Goal: Task Accomplishment & Management: Use online tool/utility

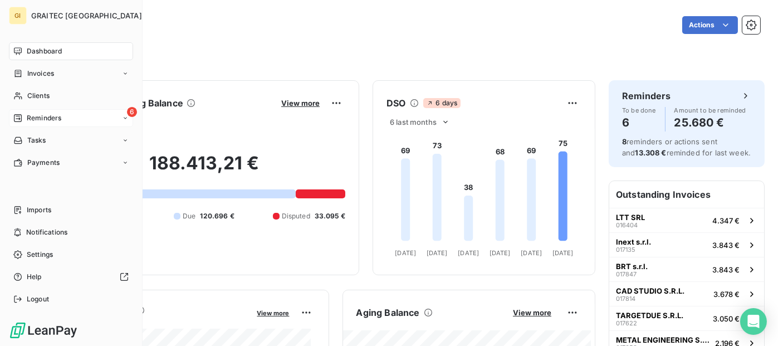
click at [53, 116] on span "Reminders" at bounding box center [44, 118] width 35 height 10
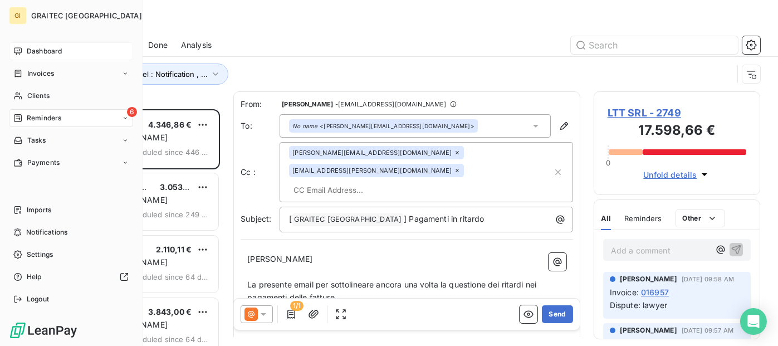
click at [27, 51] on span "Dashboard" at bounding box center [44, 51] width 35 height 10
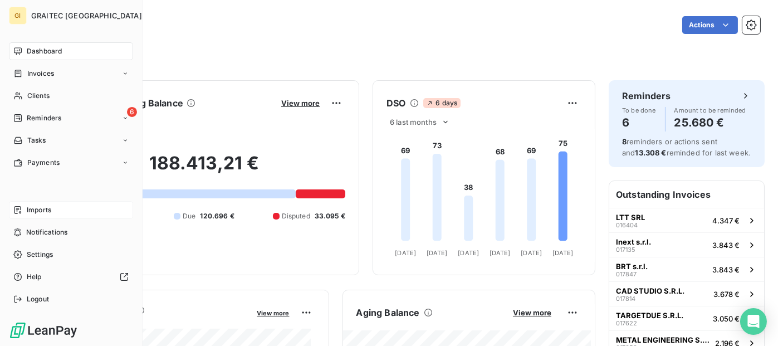
click at [68, 218] on nav "Imports Notifications Settings Help Logout" at bounding box center [71, 254] width 124 height 107
click at [70, 214] on div "Imports" at bounding box center [71, 210] width 124 height 18
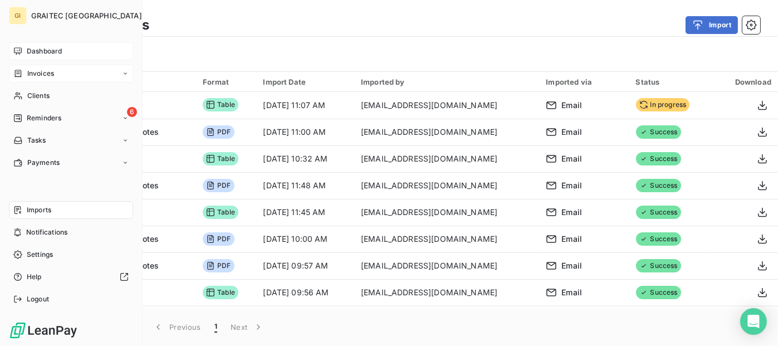
click at [47, 74] on span "Invoices" at bounding box center [40, 74] width 27 height 10
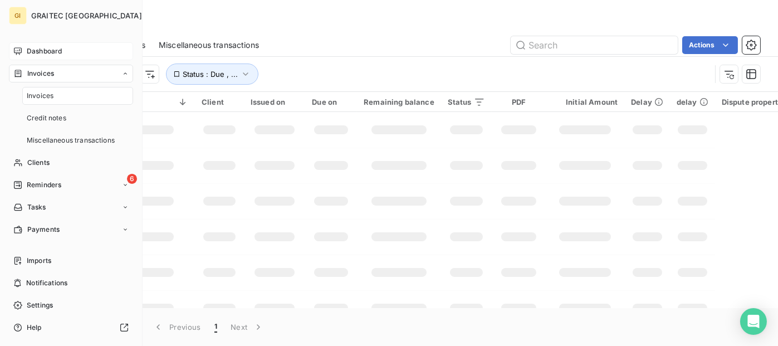
click at [46, 96] on span "Invoices" at bounding box center [40, 96] width 27 height 10
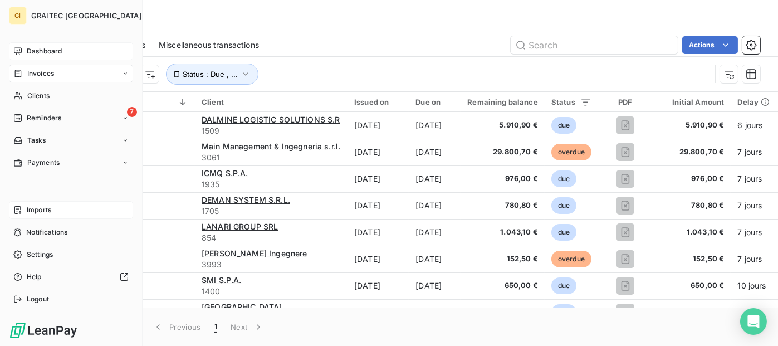
click at [89, 204] on div "Imports" at bounding box center [71, 210] width 124 height 18
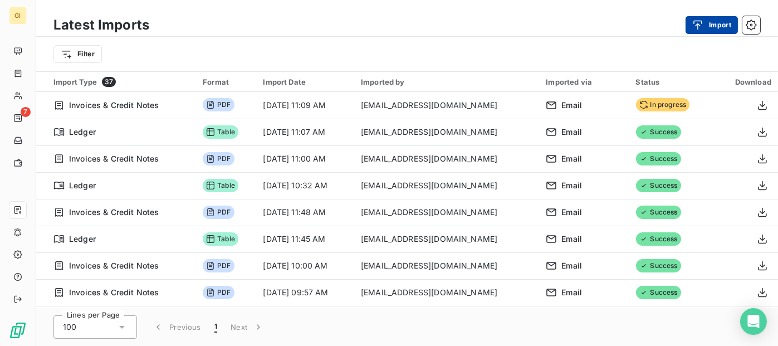
click at [711, 28] on button "Import" at bounding box center [712, 25] width 52 height 18
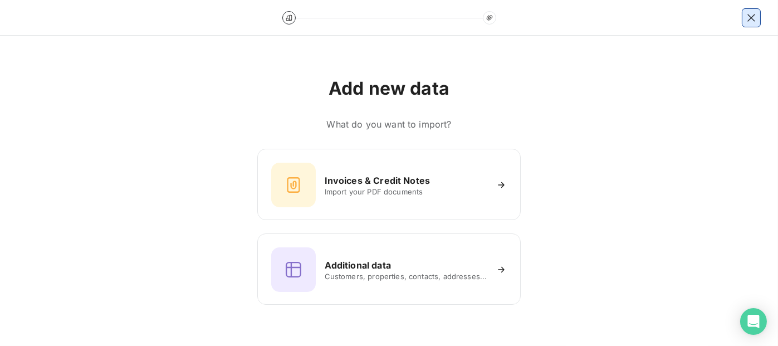
click at [756, 19] on icon "button" at bounding box center [751, 17] width 11 height 11
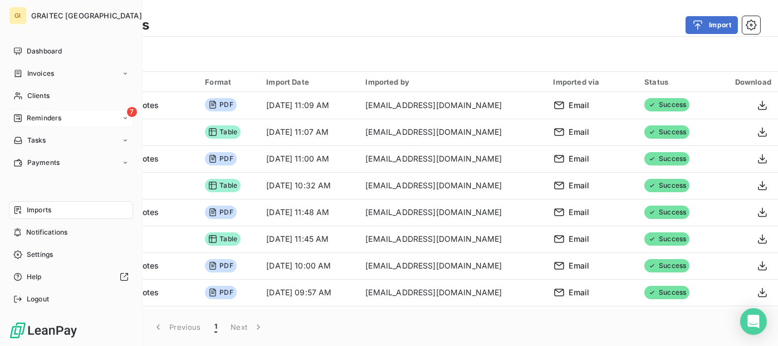
click at [84, 121] on div "7 Reminders" at bounding box center [71, 118] width 124 height 18
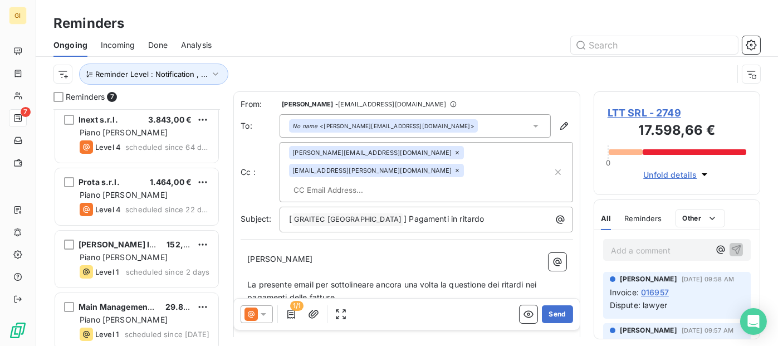
scroll to position [200, 0]
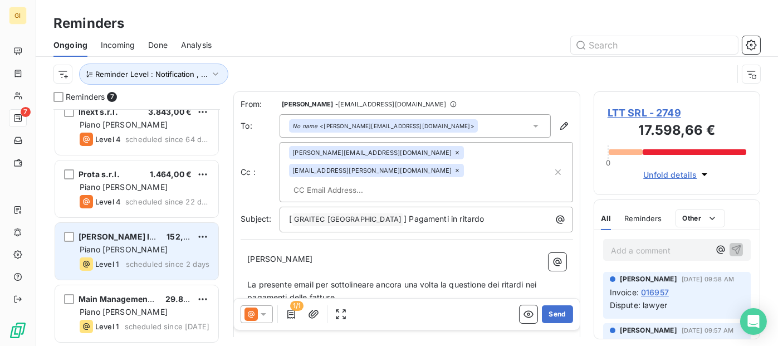
click at [145, 246] on div "Piano di recupero" at bounding box center [145, 249] width 130 height 11
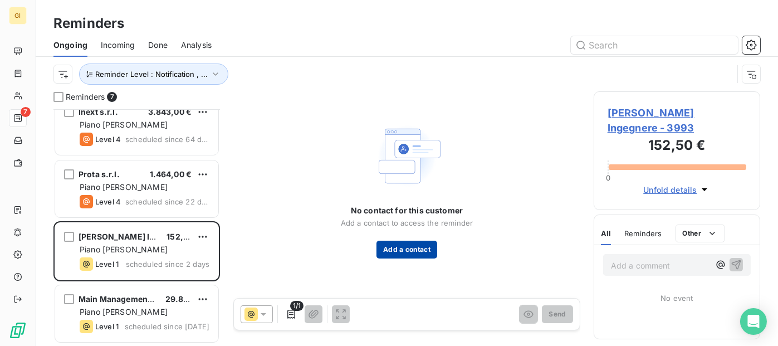
click at [411, 248] on button "Add a contact" at bounding box center [406, 250] width 61 height 18
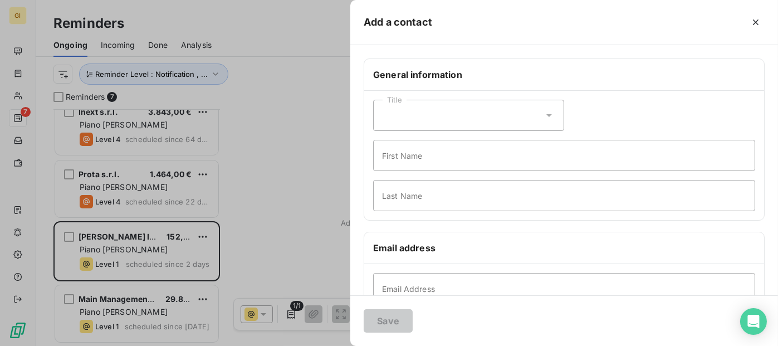
scroll to position [56, 0]
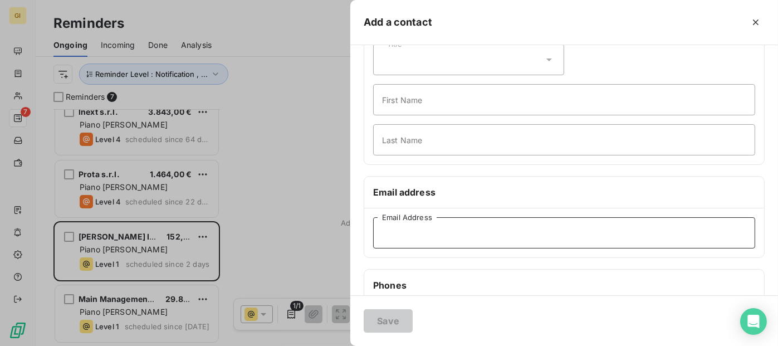
click at [435, 228] on input "Email Address" at bounding box center [564, 232] width 382 height 31
paste input "acquaviva.francesca92@gmail.com"
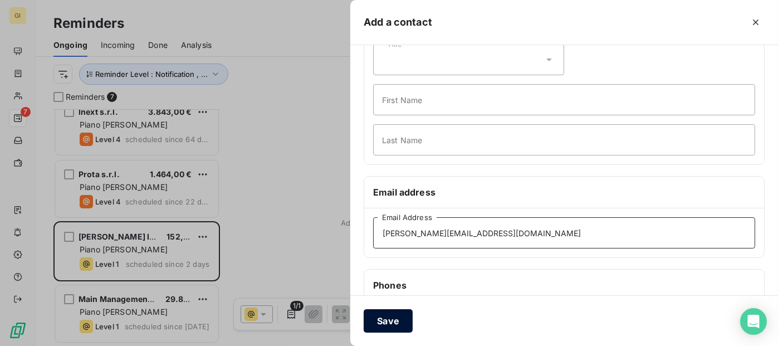
type input "acquaviva.francesca92@gmail.com"
click at [375, 325] on button "Save" at bounding box center [388, 320] width 49 height 23
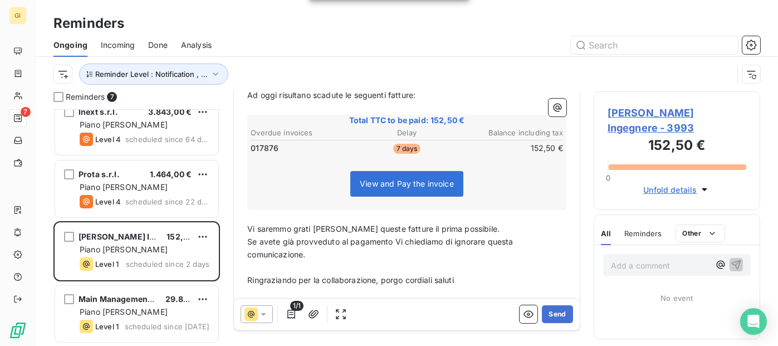
scroll to position [202, 0]
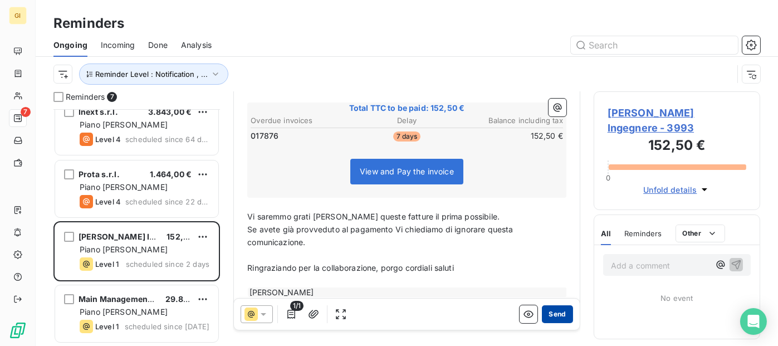
click at [555, 306] on button "Send" at bounding box center [557, 314] width 31 height 18
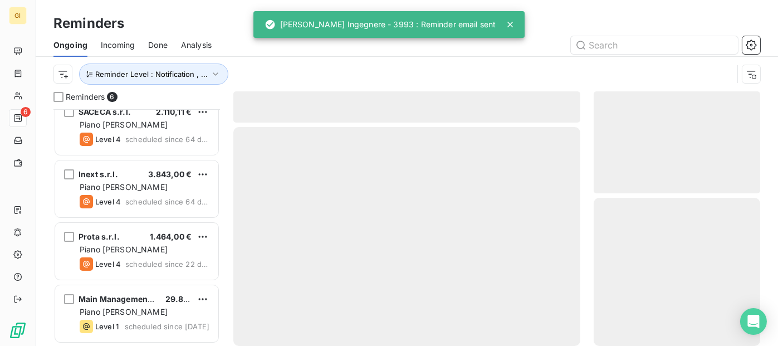
scroll to position [138, 0]
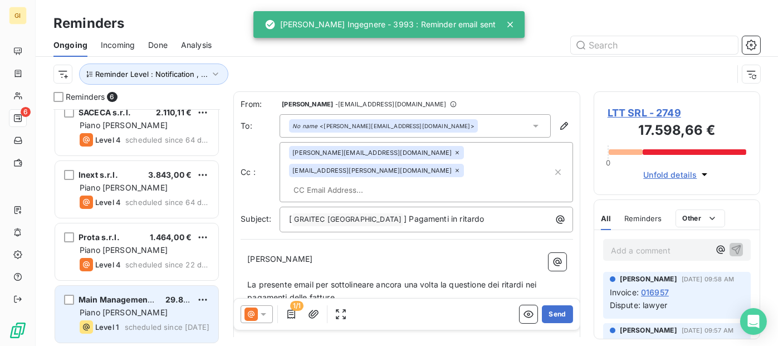
click at [147, 304] on div "Main Management & Ingegneria s.r.l. 29.800,70 € Piano di recupero Level 1 sched…" at bounding box center [136, 314] width 163 height 57
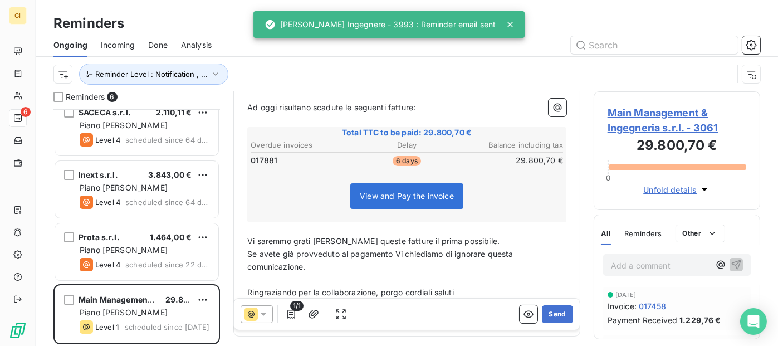
scroll to position [202, 0]
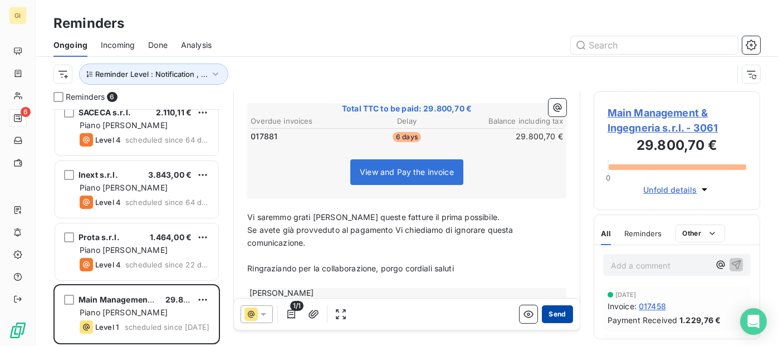
click at [546, 310] on button "Send" at bounding box center [557, 314] width 31 height 18
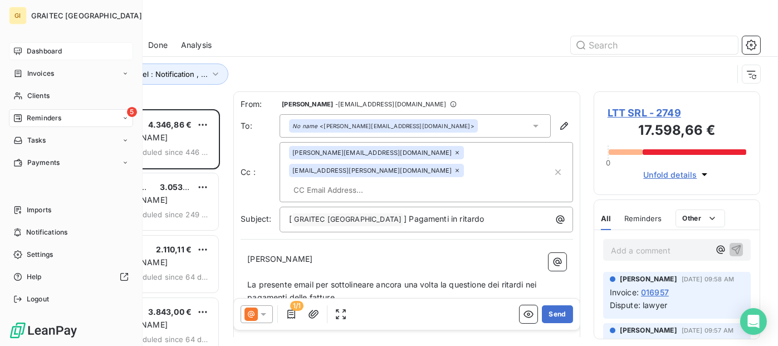
click at [44, 49] on span "Dashboard" at bounding box center [44, 51] width 35 height 10
